Goal: Information Seeking & Learning: Compare options

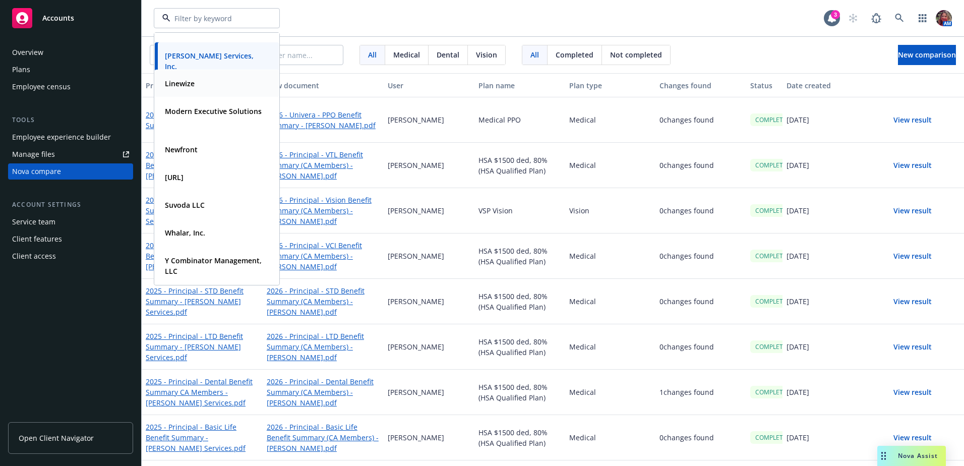
scroll to position [206, 0]
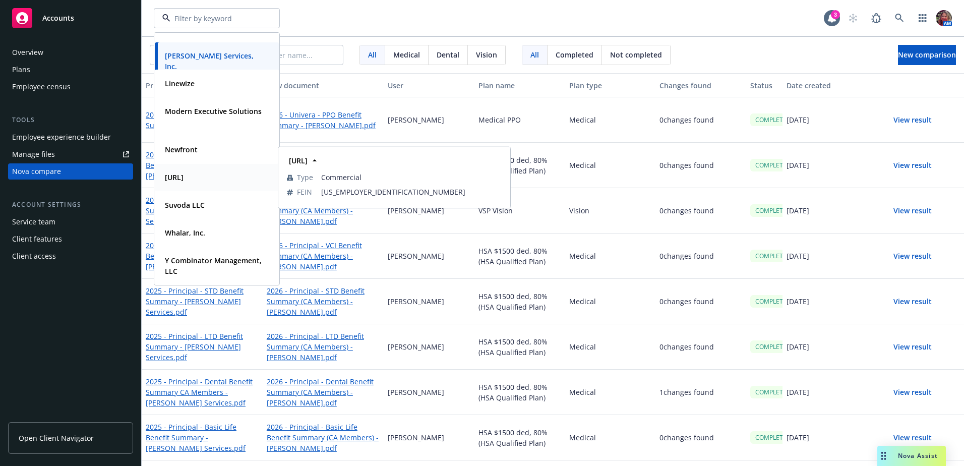
click at [177, 173] on strong "[URL]" at bounding box center [174, 177] width 19 height 10
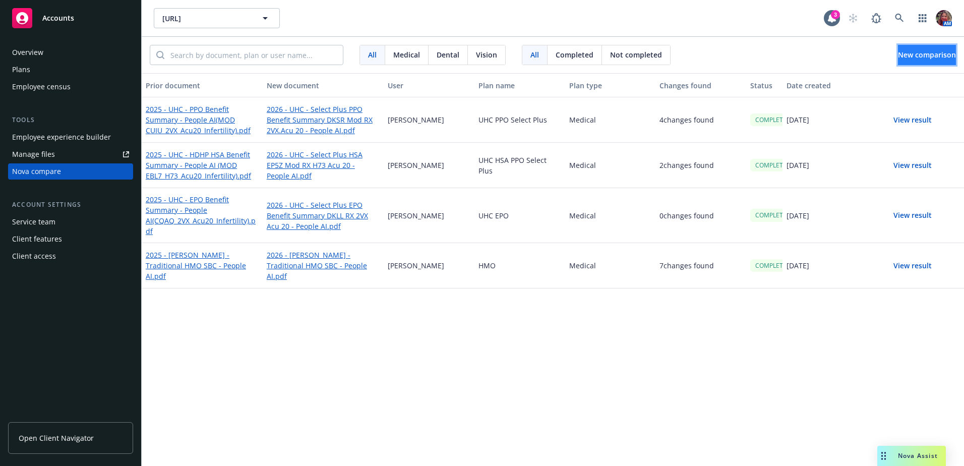
click at [898, 55] on span "New comparison" at bounding box center [927, 55] width 58 height 10
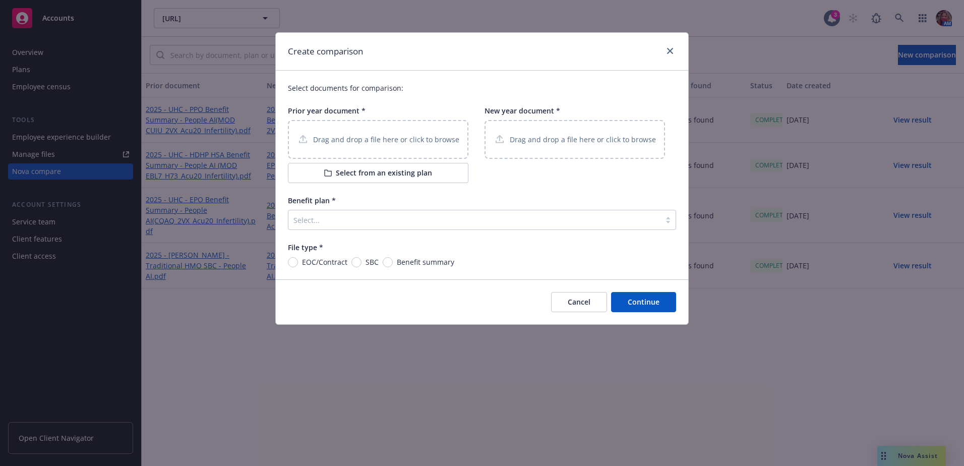
click at [341, 144] on p "Drag and drop a file here or click to browse" at bounding box center [386, 139] width 146 height 11
click at [664, 50] on link "close" at bounding box center [670, 51] width 12 height 12
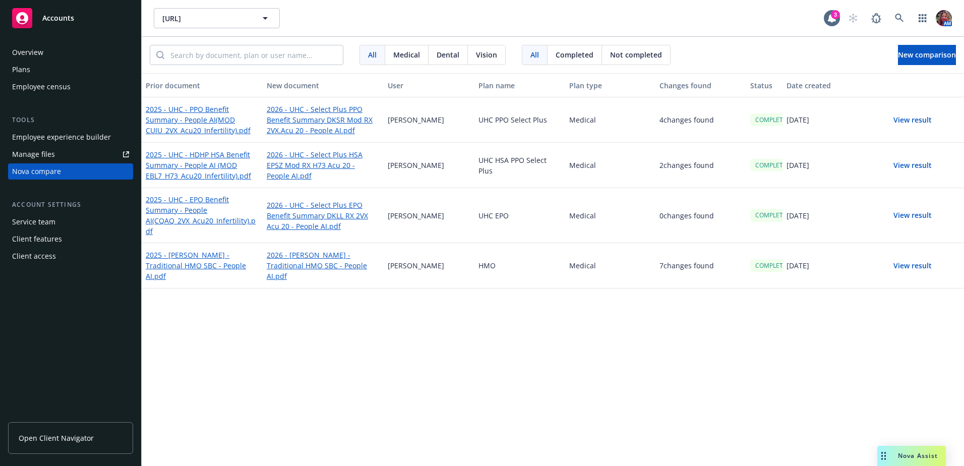
click at [900, 268] on button "View result" at bounding box center [912, 266] width 71 height 20
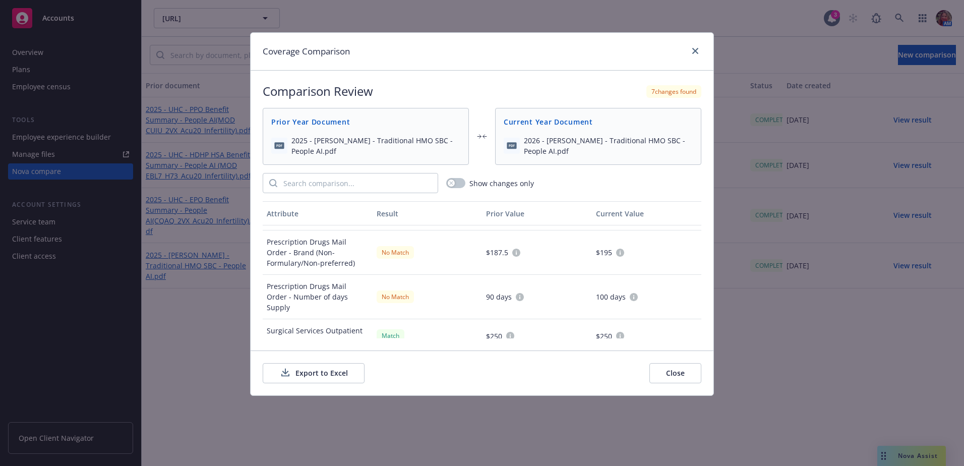
scroll to position [655, 0]
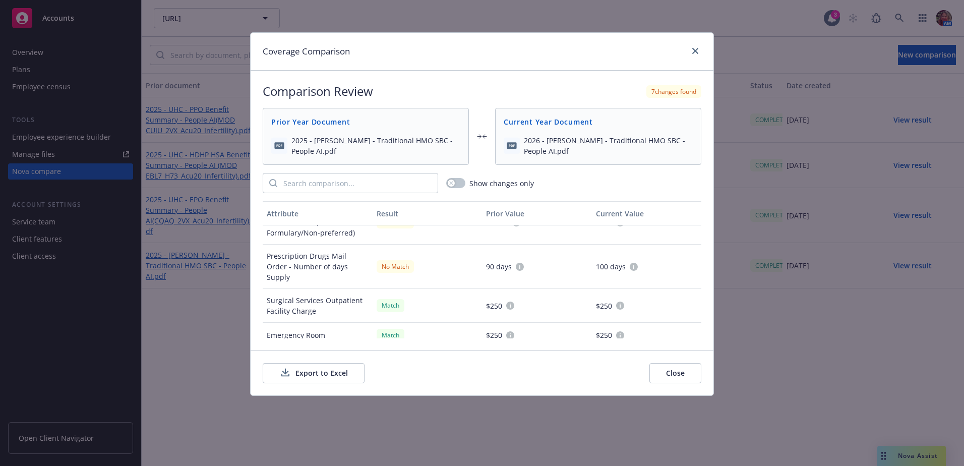
click at [329, 375] on button "Export to Excel" at bounding box center [314, 373] width 102 height 20
click at [689, 54] on div at bounding box center [693, 51] width 16 height 13
click at [695, 52] on icon "close" at bounding box center [695, 51] width 6 height 6
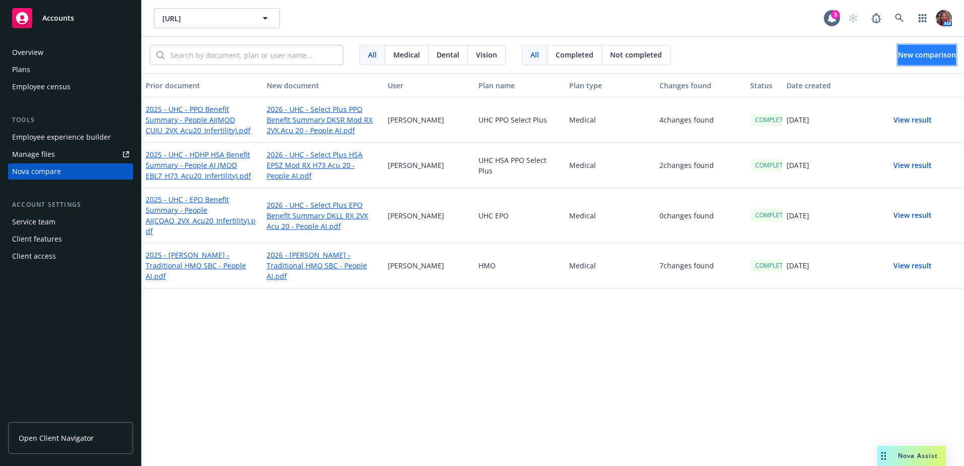
click at [898, 50] on button "New comparison" at bounding box center [927, 55] width 58 height 20
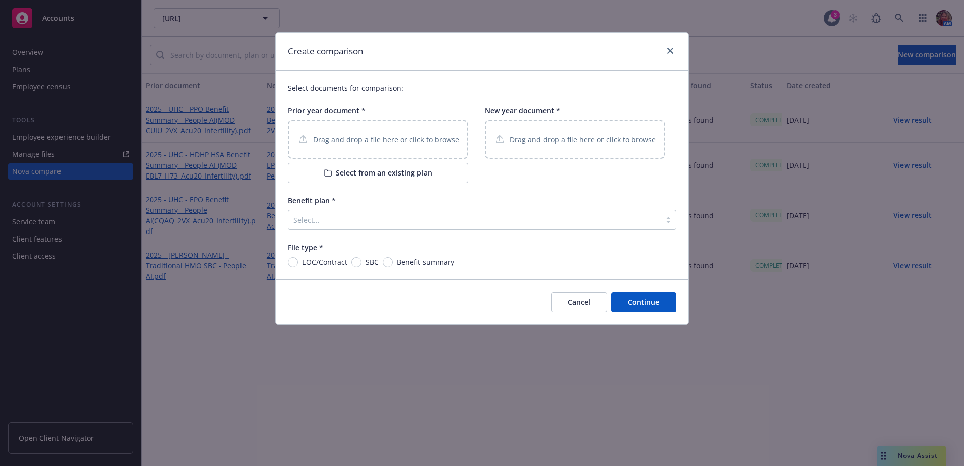
click at [368, 135] on p "Drag and drop a file here or click to browse" at bounding box center [386, 139] width 146 height 11
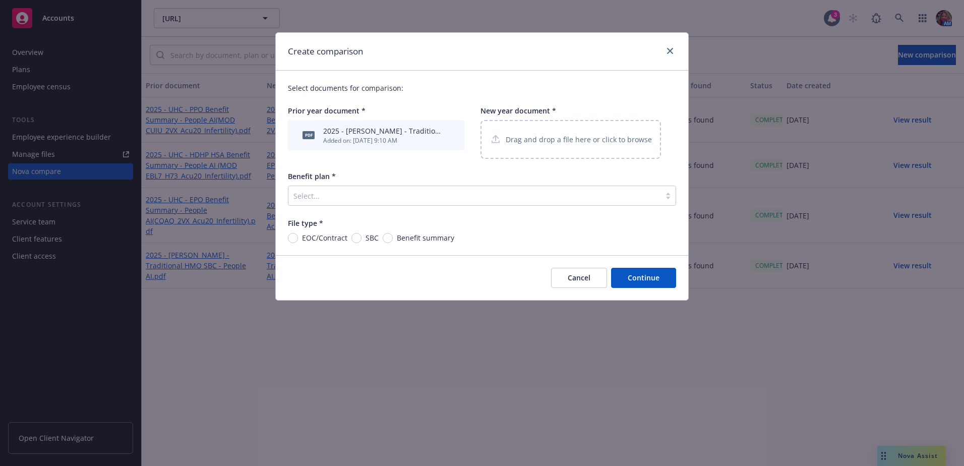
click at [378, 195] on div at bounding box center [474, 196] width 362 height 12
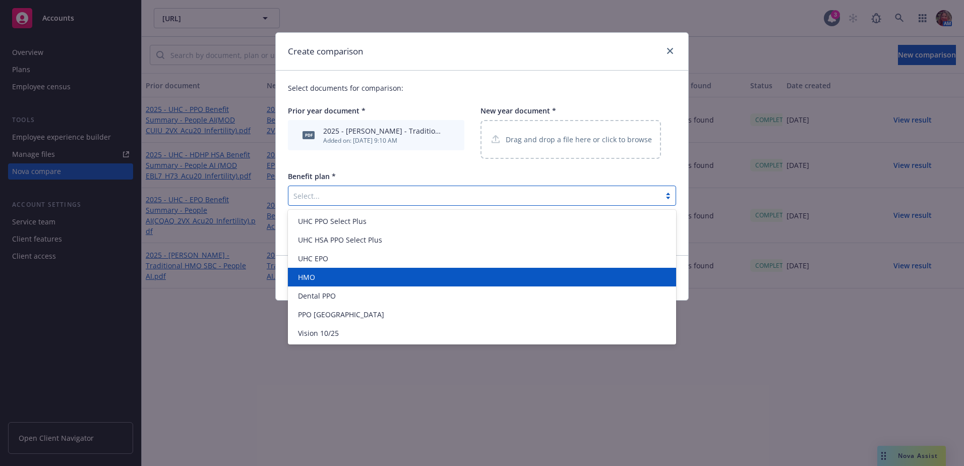
click at [321, 277] on div "HMO" at bounding box center [482, 277] width 376 height 11
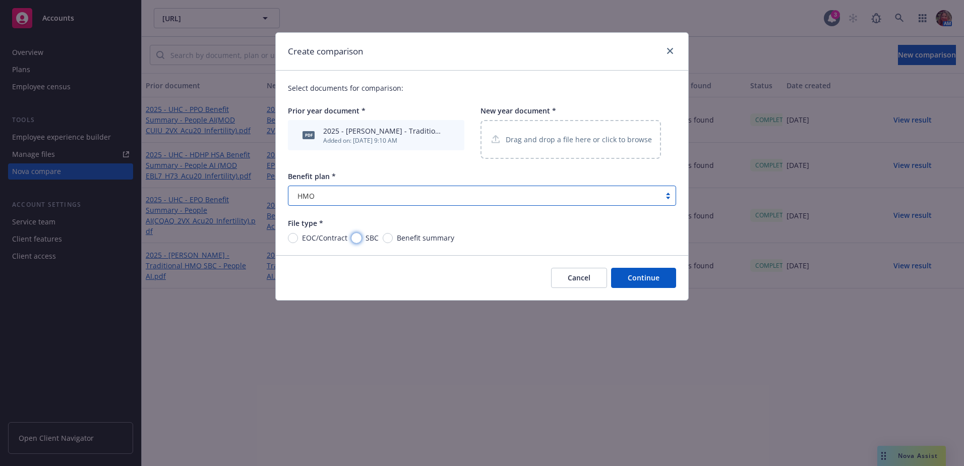
click at [357, 238] on input "SBC" at bounding box center [356, 238] width 10 height 10
radio input "true"
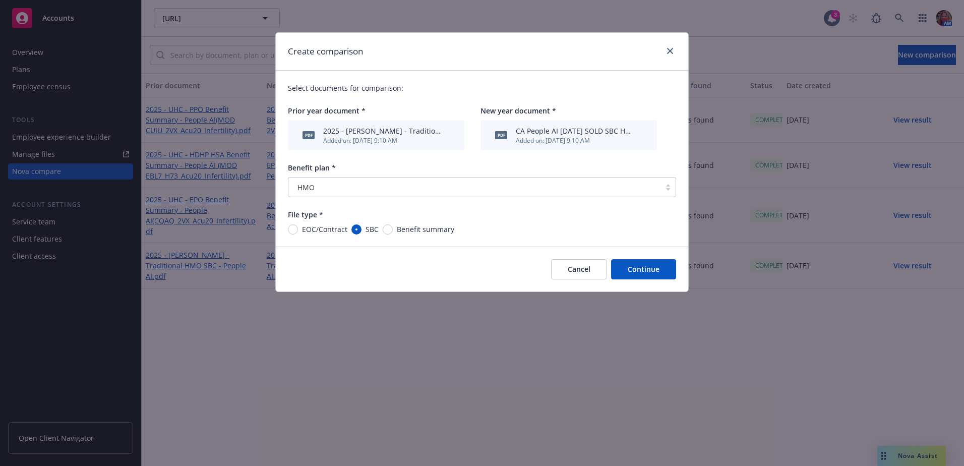
click at [639, 269] on button "Continue" at bounding box center [643, 269] width 65 height 20
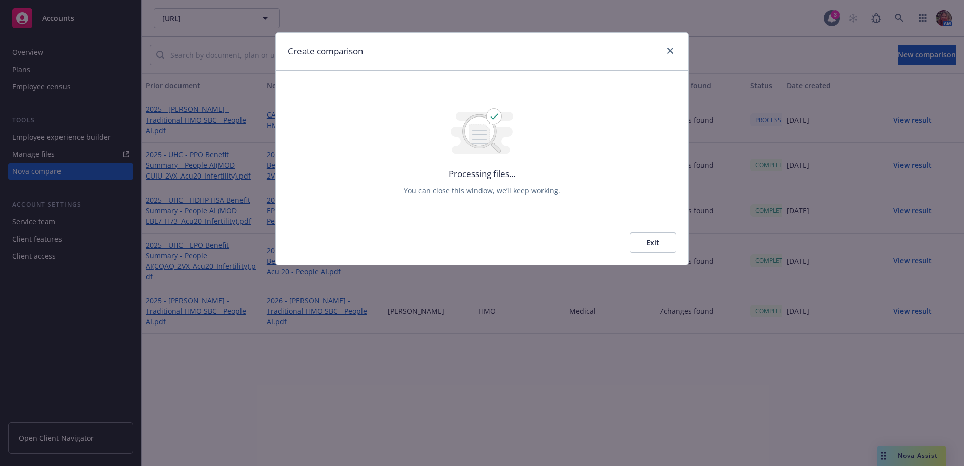
click at [643, 235] on button "Exit" at bounding box center [653, 242] width 46 height 20
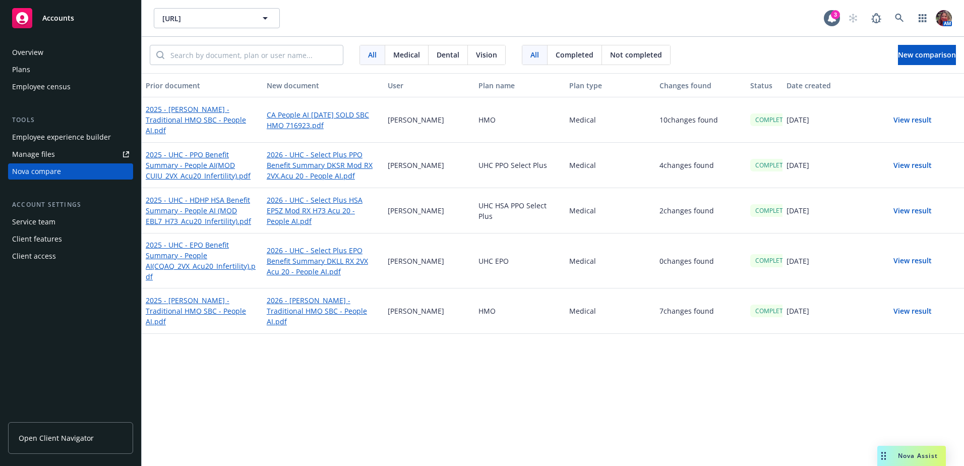
click at [922, 119] on button "View result" at bounding box center [912, 120] width 71 height 20
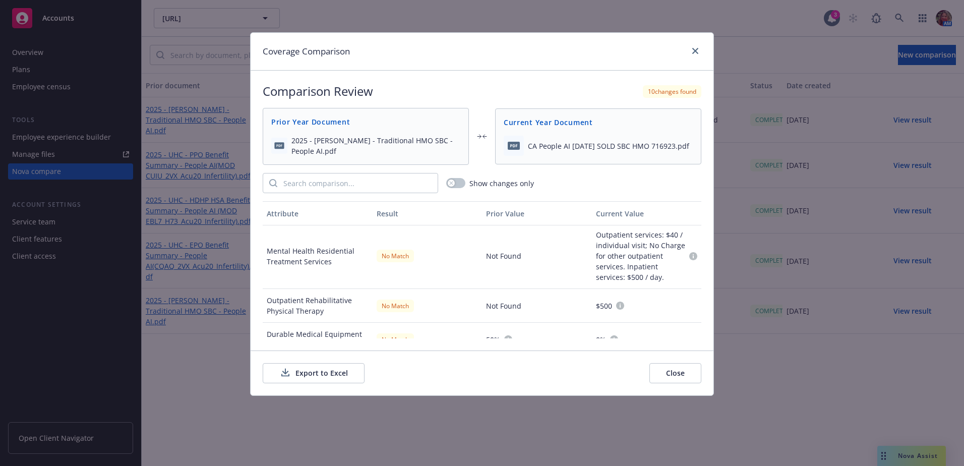
scroll to position [857, 0]
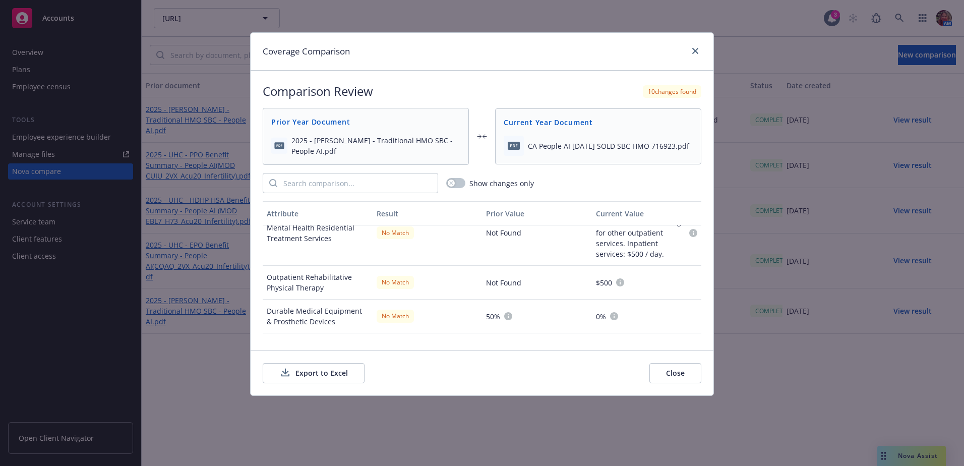
click at [372, 137] on span "2025 - [PERSON_NAME] - Traditional HMO SBC - People AI.pdf" at bounding box center [375, 145] width 169 height 21
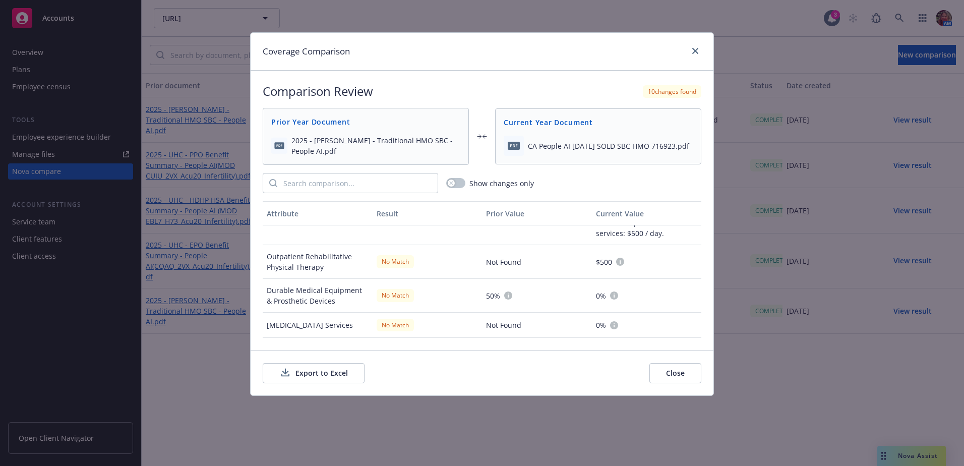
scroll to position [862, 0]
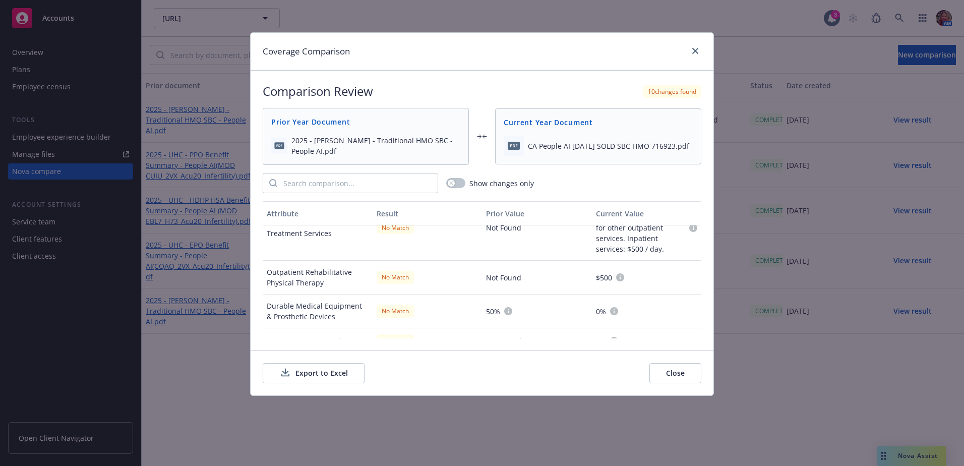
click at [701, 54] on div at bounding box center [693, 51] width 16 height 13
click at [695, 50] on icon "close" at bounding box center [695, 51] width 6 height 6
